Goal: Check status: Check status

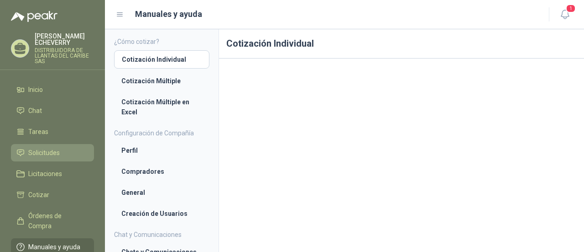
click at [50, 154] on span "Solicitudes" at bounding box center [43, 152] width 31 height 10
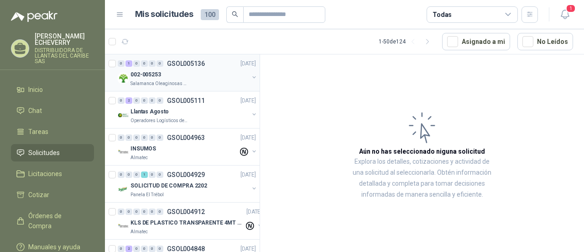
click at [177, 81] on p "Salamanca Oleaginosas SAS" at bounding box center [160, 83] width 58 height 7
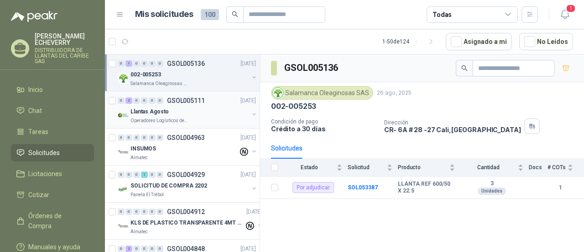
click at [173, 123] on p "Operadores Logísticos del Caribe" at bounding box center [160, 120] width 58 height 7
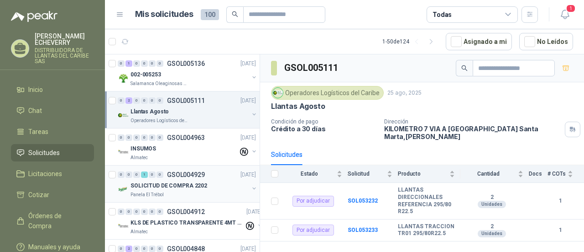
click at [178, 191] on div "Panela El Trébol" at bounding box center [190, 194] width 118 height 7
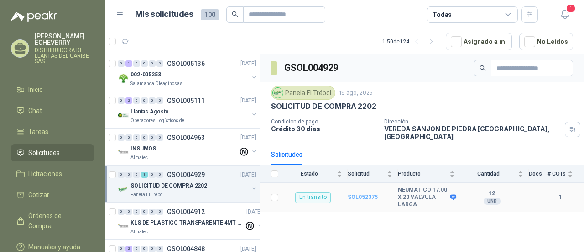
click at [360, 194] on b "SOL052375" at bounding box center [363, 197] width 30 height 6
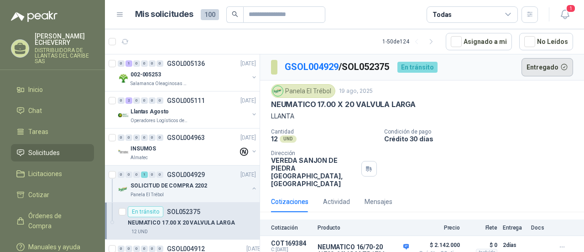
click at [531, 74] on button "Entregado" at bounding box center [548, 67] width 52 height 18
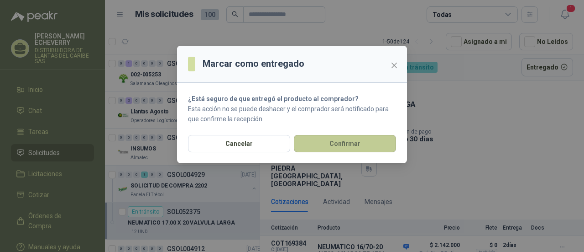
click at [331, 144] on button "Confirmar" at bounding box center [345, 143] width 102 height 17
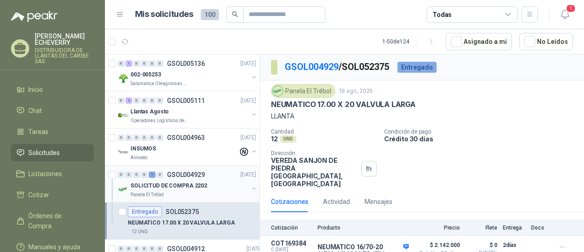
click at [176, 191] on div "Panela El Trébol" at bounding box center [190, 194] width 118 height 7
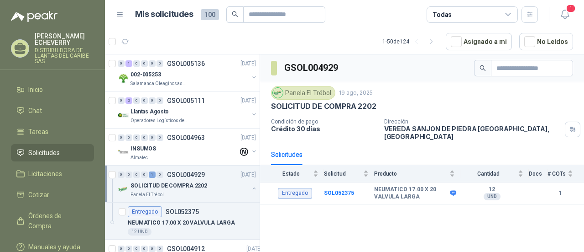
click at [251, 185] on button "button" at bounding box center [254, 187] width 7 height 7
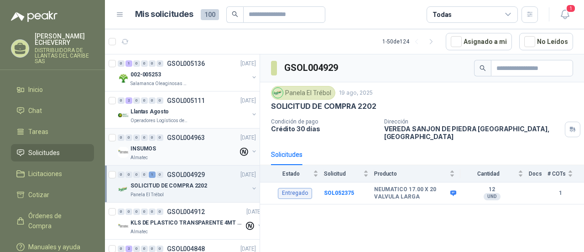
click at [181, 148] on div "INSUMOS" at bounding box center [185, 148] width 108 height 11
click at [201, 141] on div "0 0 0 0 0 0 GSOL004963 [DATE]" at bounding box center [188, 137] width 140 height 11
click at [176, 157] on div "Almatec" at bounding box center [185, 157] width 108 height 7
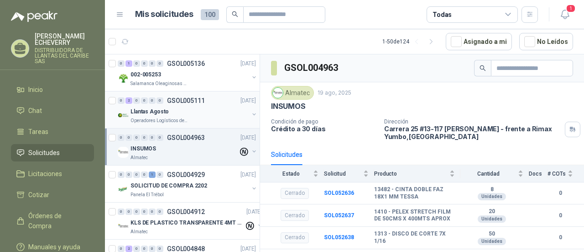
click at [214, 110] on div "Llantas Agosto" at bounding box center [190, 111] width 118 height 11
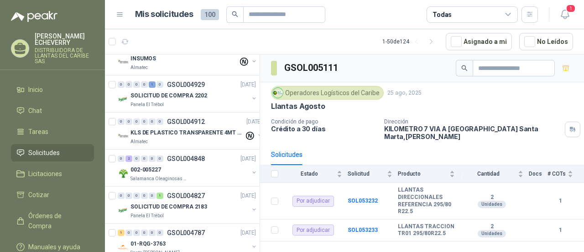
scroll to position [90, 0]
click at [187, 166] on div "002-005227" at bounding box center [190, 168] width 118 height 11
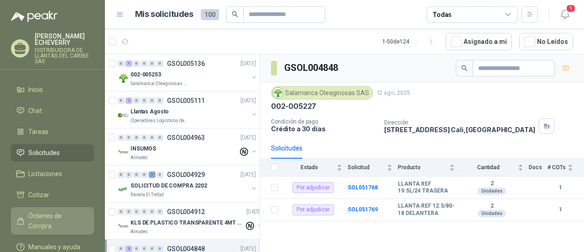
click at [56, 217] on span "Órdenes de Compra" at bounding box center [56, 220] width 57 height 20
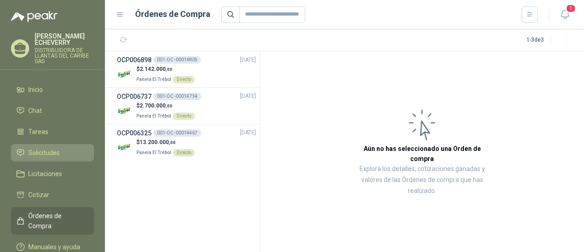
click at [64, 152] on li "Solicitudes" at bounding box center [52, 152] width 72 height 10
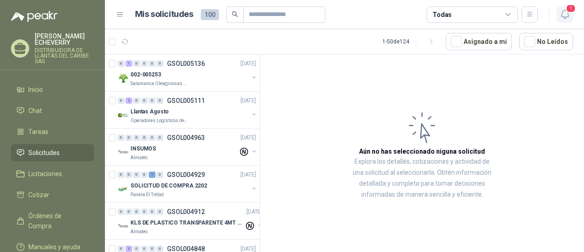
click at [566, 18] on icon "button" at bounding box center [565, 14] width 8 height 9
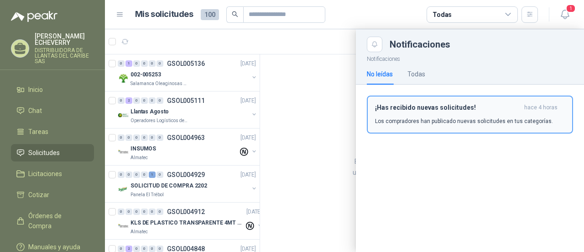
click at [446, 113] on div "¡Has recibido nuevas solicitudes! hace 4 horas Los compradores han publicado nu…" at bounding box center [470, 114] width 190 height 21
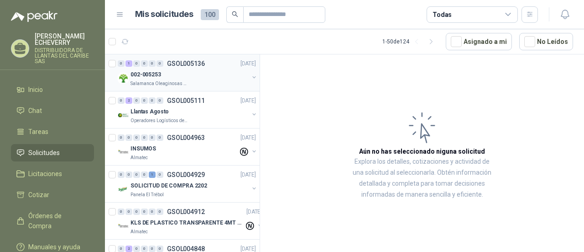
click at [174, 83] on p "Salamanca Oleaginosas SAS" at bounding box center [160, 83] width 58 height 7
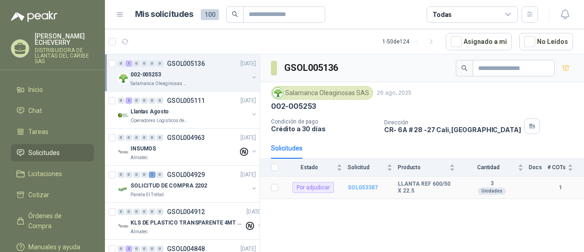
click at [360, 186] on b "SOL053387" at bounding box center [363, 187] width 30 height 6
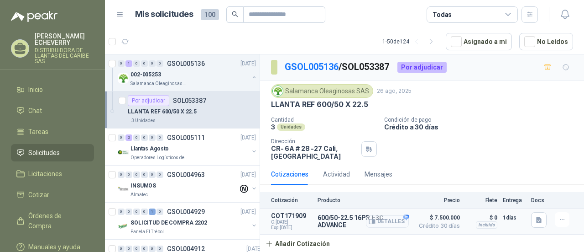
click at [403, 221] on button "Detalles" at bounding box center [387, 221] width 43 height 12
